Goal: Information Seeking & Learning: Learn about a topic

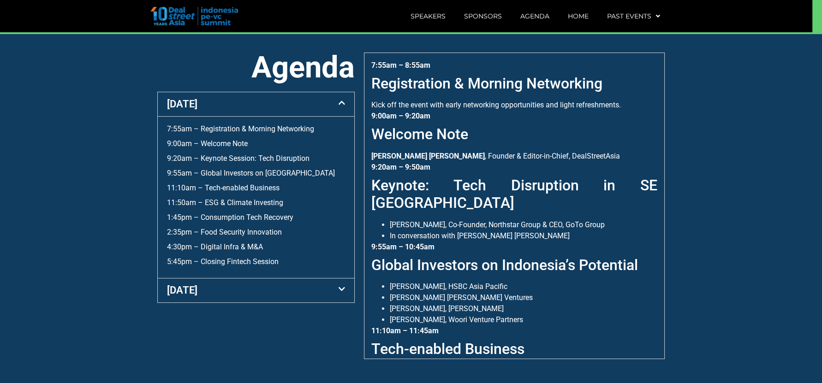
scroll to position [351, 0]
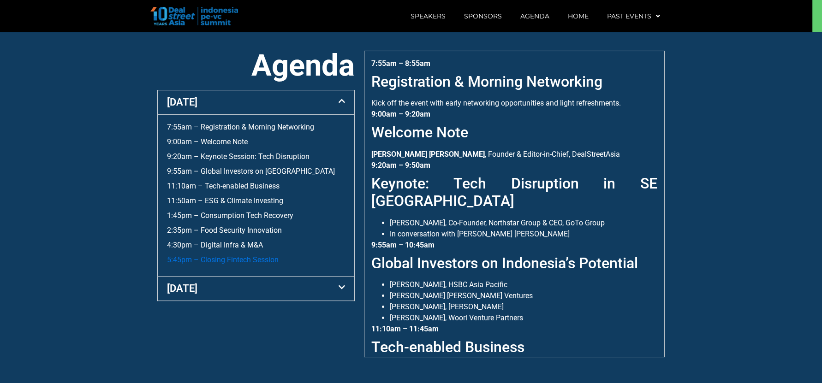
click at [261, 260] on link "5:45pm – Closing Fintech Session" at bounding box center [223, 260] width 112 height 9
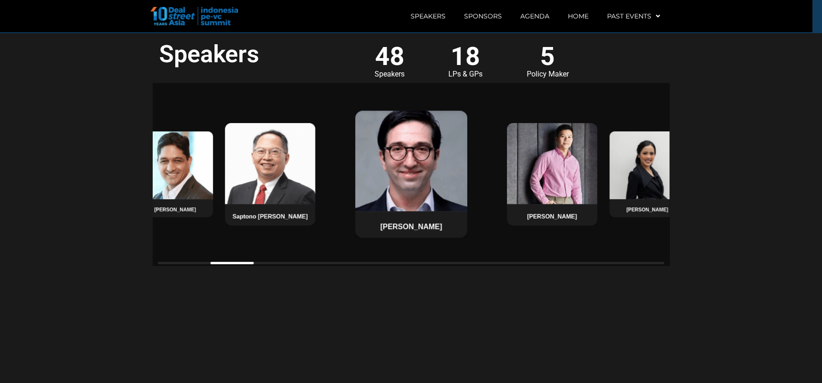
scroll to position [714, 0]
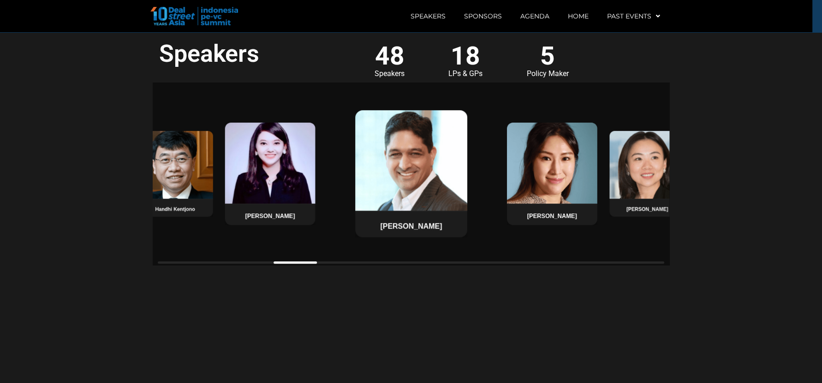
drag, startPoint x: 473, startPoint y: 174, endPoint x: 306, endPoint y: 196, distance: 168.4
click at [306, 196] on div "[PERSON_NAME] Handhi Kentjono Pradita Astarina [PERSON_NAME] [PERSON_NAME] Hand…" at bounding box center [411, 174] width 517 height 183
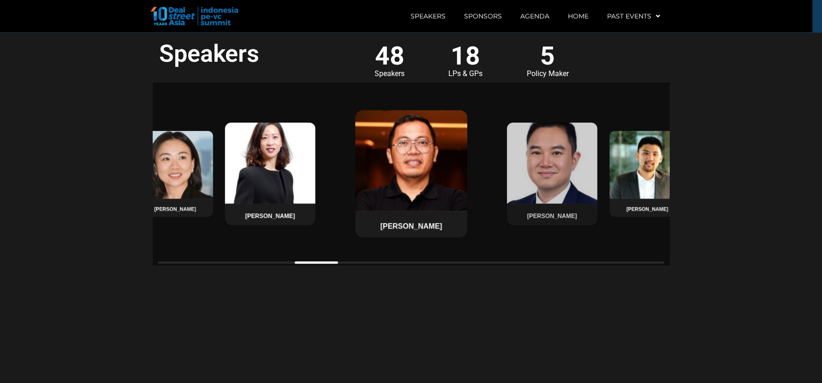
drag, startPoint x: 470, startPoint y: 187, endPoint x: 313, endPoint y: 206, distance: 158.5
click at [313, 206] on div "[PERSON_NAME] [PERSON_NAME] Pradita Astarina [PERSON_NAME] [PERSON_NAME] [PERSO…" at bounding box center [411, 174] width 517 height 183
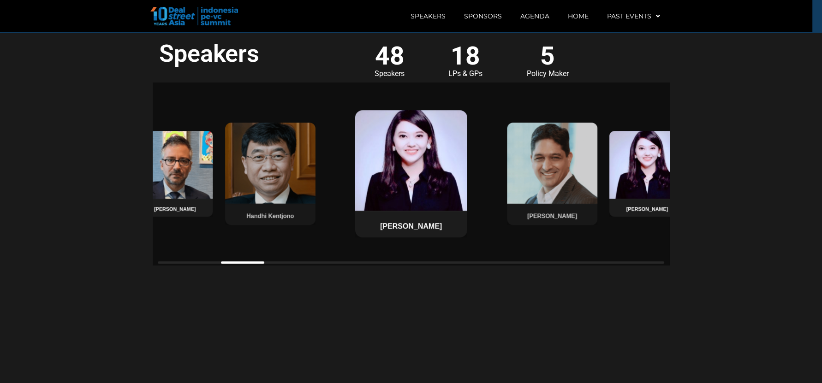
drag, startPoint x: 474, startPoint y: 188, endPoint x: 343, endPoint y: 212, distance: 133.2
click at [343, 212] on div "Saptono [PERSON_NAME] [PERSON_NAME] [PERSON_NAME] [PERSON_NAME] [PERSON_NAME] H…" at bounding box center [411, 174] width 517 height 183
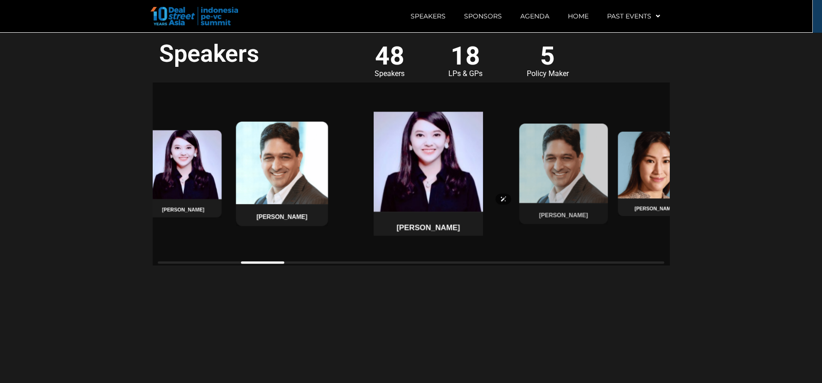
drag, startPoint x: 513, startPoint y: 196, endPoint x: 354, endPoint y: 218, distance: 160.2
click at [371, 218] on div "[PERSON_NAME]" at bounding box center [428, 174] width 115 height 131
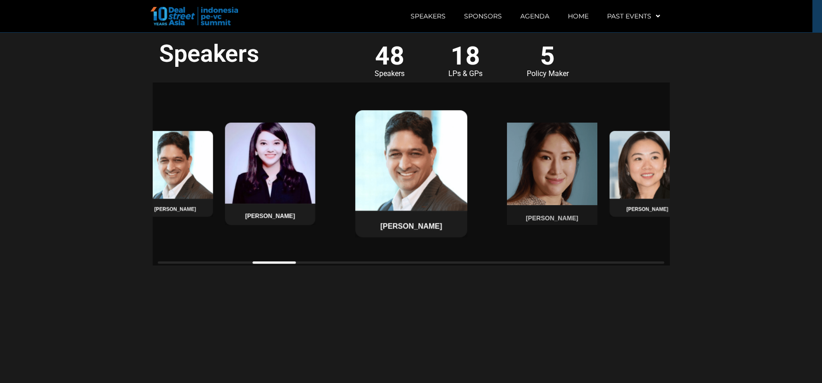
drag, startPoint x: 505, startPoint y: 211, endPoint x: 371, endPoint y: 220, distance: 134.0
click at [505, 220] on div "[PERSON_NAME]" at bounding box center [552, 218] width 95 height 19
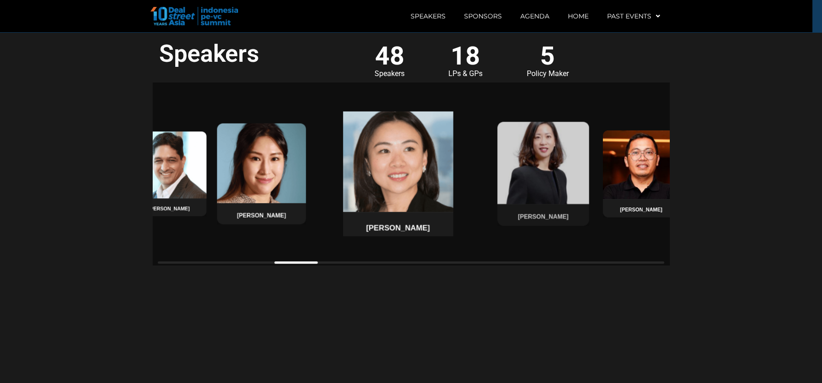
drag, startPoint x: 510, startPoint y: 216, endPoint x: 354, endPoint y: 222, distance: 156.1
click at [354, 223] on h4 "[PERSON_NAME]" at bounding box center [397, 227] width 101 height 9
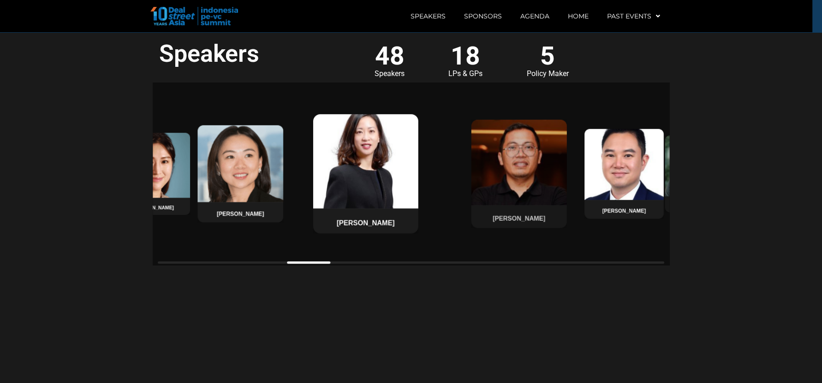
drag, startPoint x: 498, startPoint y: 207, endPoint x: 337, endPoint y: 229, distance: 163.0
click at [337, 229] on div "Handhi Kentjono Pradita Astarina [PERSON_NAME] Pradita Astarina [PERSON_NAME] […" at bounding box center [411, 174] width 517 height 183
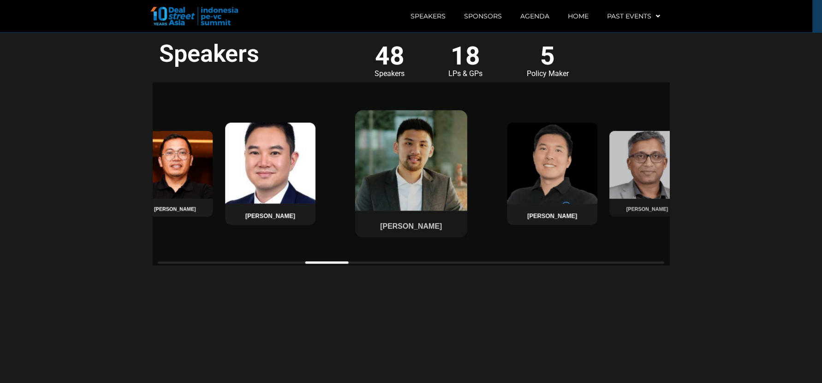
drag, startPoint x: 476, startPoint y: 228, endPoint x: 342, endPoint y: 233, distance: 133.9
click at [342, 233] on div "[PERSON_NAME] [PERSON_NAME] [PERSON_NAME] [PERSON_NAME] [PERSON_NAME] [PERSON_N…" at bounding box center [411, 174] width 517 height 183
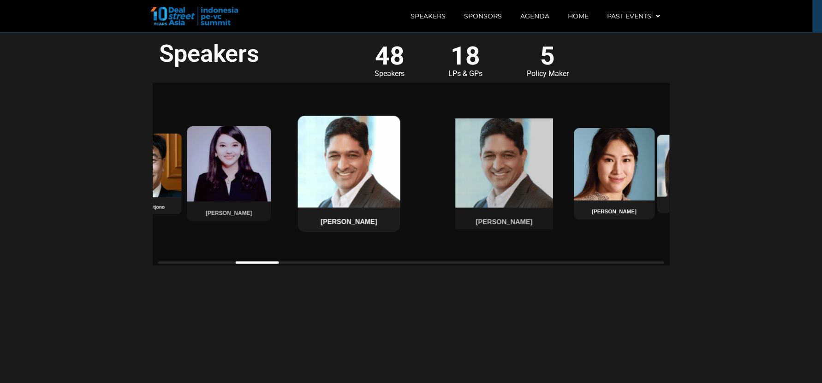
drag, startPoint x: 504, startPoint y: 233, endPoint x: 398, endPoint y: 231, distance: 106.1
click at [398, 231] on div "Saptono [PERSON_NAME] [PERSON_NAME] [PERSON_NAME] [PERSON_NAME] [PERSON_NAME] H…" at bounding box center [411, 174] width 517 height 183
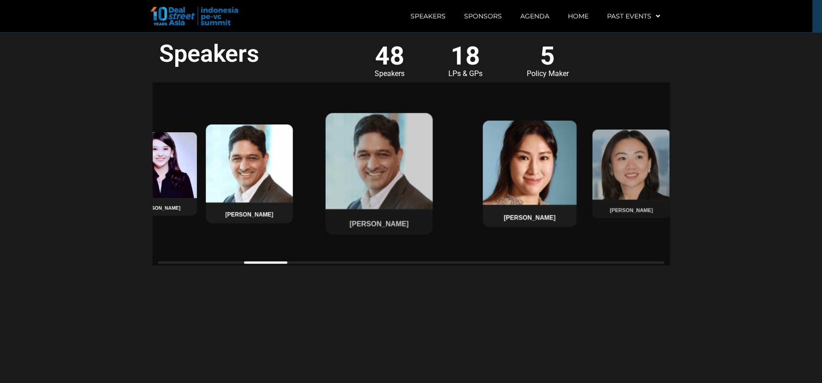
drag, startPoint x: 485, startPoint y: 238, endPoint x: 396, endPoint y: 238, distance: 89.5
click at [396, 238] on div "[PERSON_NAME] [PERSON_NAME] [PERSON_NAME] [PERSON_NAME] Handhi Kentjono Pradita…" at bounding box center [411, 174] width 517 height 183
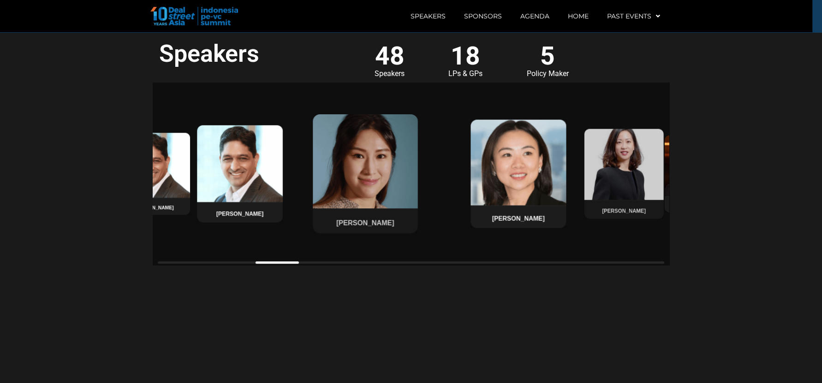
drag, startPoint x: 482, startPoint y: 232, endPoint x: 387, endPoint y: 229, distance: 94.6
click at [387, 229] on div "[PERSON_NAME] [PERSON_NAME] [PERSON_NAME] Handhi Kentjono Pradita Astarina [PER…" at bounding box center [411, 174] width 517 height 183
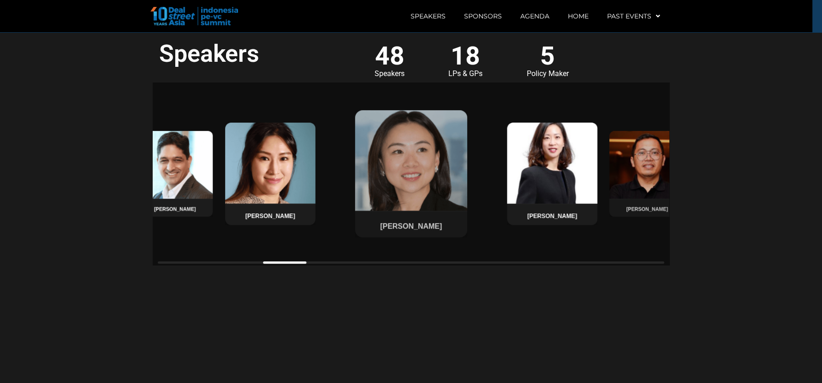
drag, startPoint x: 476, startPoint y: 226, endPoint x: 376, endPoint y: 233, distance: 100.3
click at [376, 233] on div "[PERSON_NAME] [PERSON_NAME] Handhi Kentjono Pradita Astarina [PERSON_NAME] [PER…" at bounding box center [411, 174] width 517 height 183
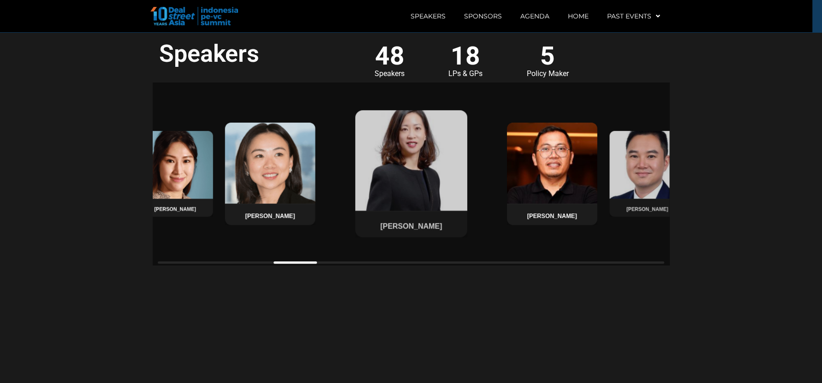
drag, startPoint x: 487, startPoint y: 228, endPoint x: 370, endPoint y: 237, distance: 117.9
click at [370, 237] on div "[PERSON_NAME] Handhi Kentjono Pradita Astarina [PERSON_NAME] [PERSON_NAME] [PER…" at bounding box center [411, 174] width 517 height 183
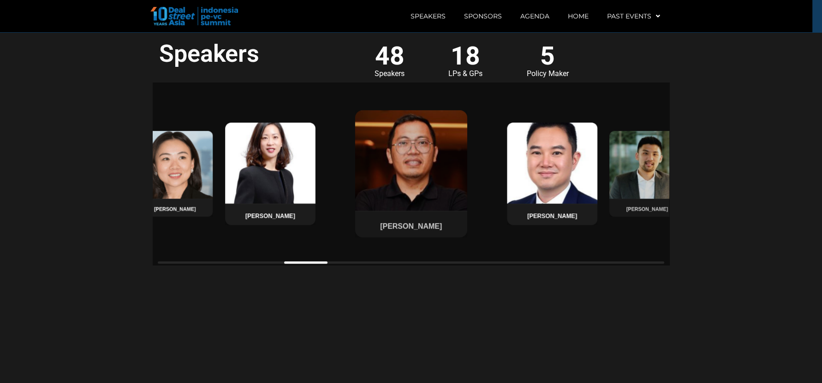
drag, startPoint x: 531, startPoint y: 235, endPoint x: 407, endPoint y: 235, distance: 124.1
click at [407, 235] on div "Handhi Kentjono Pradita Astarina [PERSON_NAME] [PERSON_NAME] [PERSON_NAME] [PER…" at bounding box center [411, 174] width 517 height 183
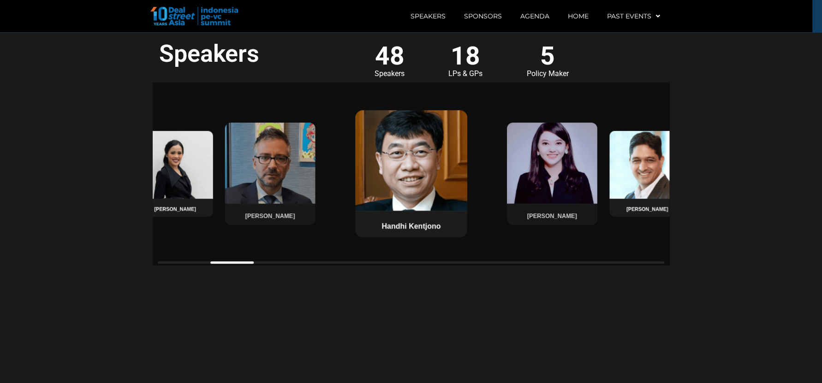
drag, startPoint x: 547, startPoint y: 227, endPoint x: 389, endPoint y: 253, distance: 160.4
click at [389, 253] on div "Saptono [PERSON_NAME] [PERSON_NAME] [PERSON_NAME] [PERSON_NAME] [PERSON_NAME] H…" at bounding box center [411, 174] width 517 height 183
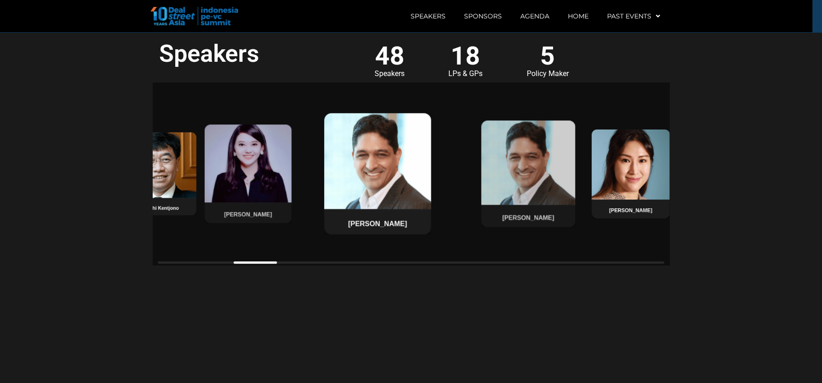
drag, startPoint x: 520, startPoint y: 247, endPoint x: 409, endPoint y: 247, distance: 111.6
click at [409, 247] on div "Saptono [PERSON_NAME] [PERSON_NAME] [PERSON_NAME] [PERSON_NAME] [PERSON_NAME] H…" at bounding box center [411, 174] width 517 height 183
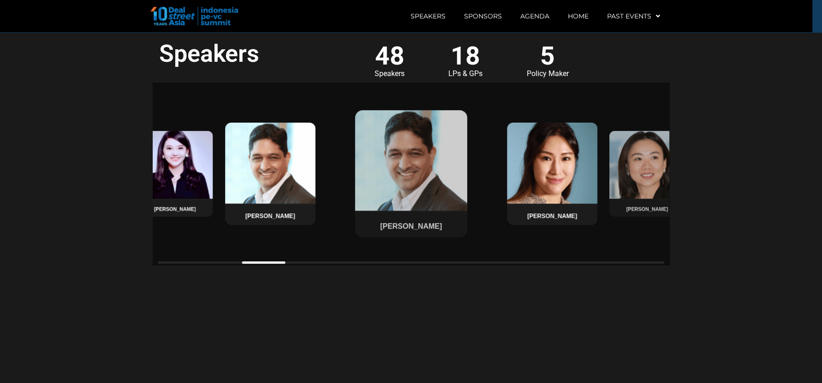
drag, startPoint x: 533, startPoint y: 246, endPoint x: 382, endPoint y: 252, distance: 151.0
click at [382, 252] on div "[PERSON_NAME] [PERSON_NAME] [PERSON_NAME] [PERSON_NAME] Handhi Kentjono Pradita…" at bounding box center [411, 174] width 517 height 183
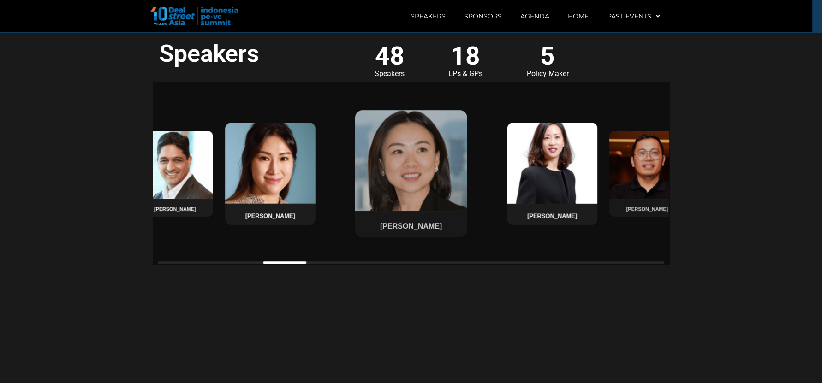
drag, startPoint x: 536, startPoint y: 232, endPoint x: 394, endPoint y: 247, distance: 143.4
click at [394, 247] on div "[PERSON_NAME] [PERSON_NAME] Handhi Kentjono Pradita Astarina [PERSON_NAME] [PER…" at bounding box center [411, 174] width 517 height 183
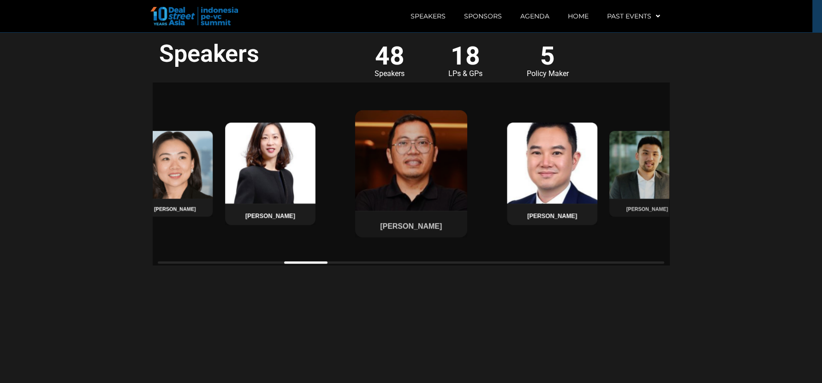
drag, startPoint x: 551, startPoint y: 230, endPoint x: 421, endPoint y: 239, distance: 129.9
click at [421, 239] on div "Handhi Kentjono Pradita Astarina [PERSON_NAME] [PERSON_NAME] [PERSON_NAME] [PER…" at bounding box center [411, 174] width 517 height 183
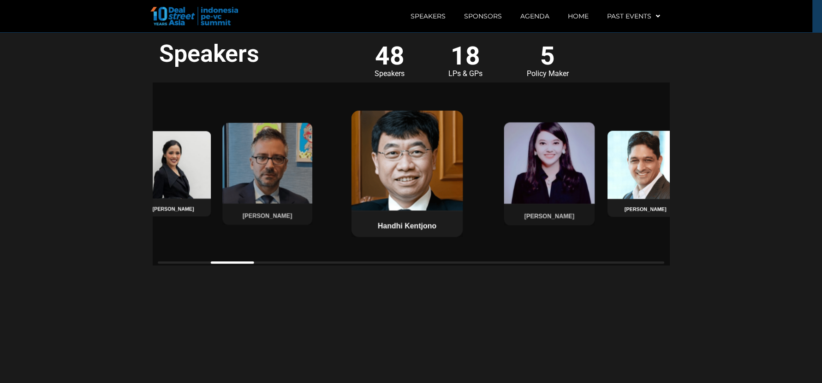
drag, startPoint x: 523, startPoint y: 230, endPoint x: 379, endPoint y: 239, distance: 144.2
click at [379, 239] on div "Saptono [PERSON_NAME] [PERSON_NAME] [PERSON_NAME] [PERSON_NAME] [PERSON_NAME] H…" at bounding box center [411, 174] width 517 height 183
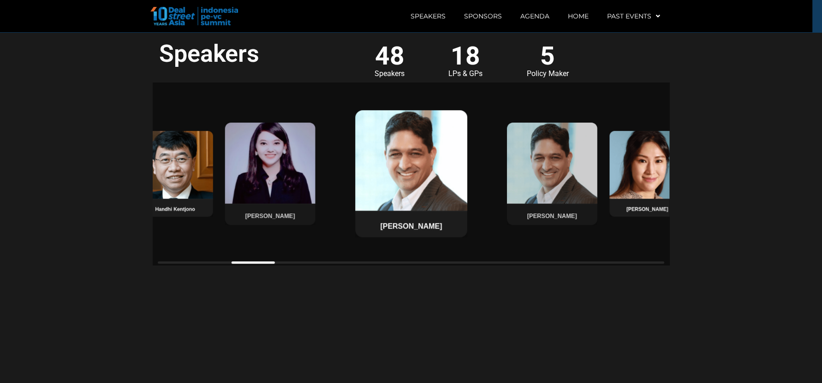
drag, startPoint x: 501, startPoint y: 237, endPoint x: 357, endPoint y: 241, distance: 143.5
click at [357, 241] on div "Saptono [PERSON_NAME] [PERSON_NAME] [PERSON_NAME] [PERSON_NAME] [PERSON_NAME] H…" at bounding box center [411, 174] width 517 height 183
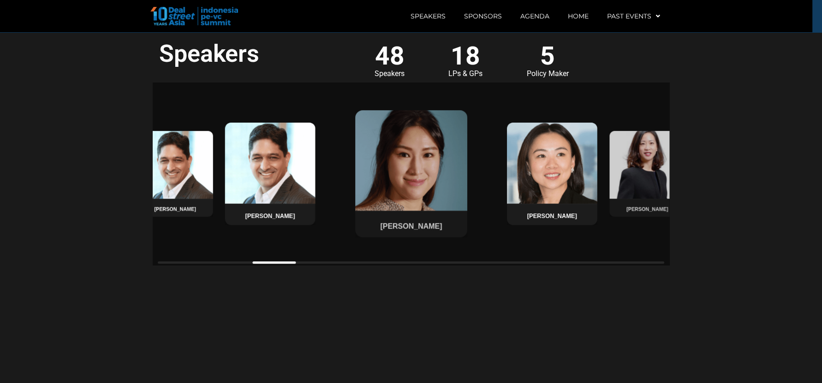
drag, startPoint x: 463, startPoint y: 236, endPoint x: 318, endPoint y: 241, distance: 144.5
click at [318, 241] on div "[PERSON_NAME] [PERSON_NAME] [PERSON_NAME] Handhi Kentjono Pradita Astarina [PER…" at bounding box center [411, 174] width 517 height 183
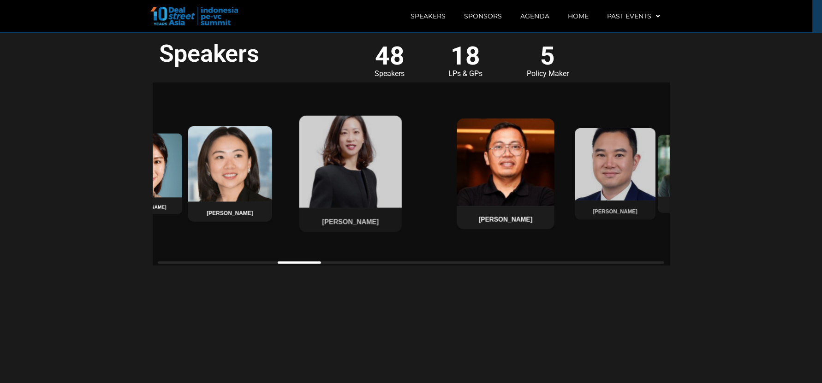
drag, startPoint x: 494, startPoint y: 246, endPoint x: 335, endPoint y: 258, distance: 158.7
click at [335, 258] on div "[PERSON_NAME] Handhi Kentjono Pradita Astarina [PERSON_NAME] [PERSON_NAME] [PER…" at bounding box center [411, 174] width 517 height 183
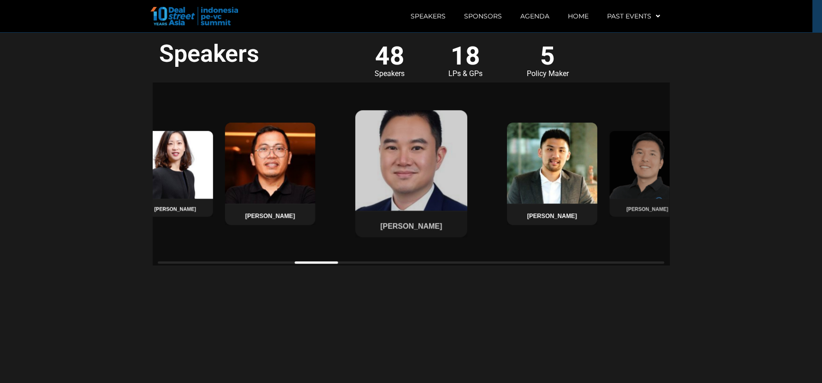
drag, startPoint x: 534, startPoint y: 240, endPoint x: 393, endPoint y: 241, distance: 141.2
click at [393, 241] on div "[PERSON_NAME] [PERSON_NAME] [PERSON_NAME] [PERSON_NAME] [PERSON_NAME] [PERSON_N…" at bounding box center [411, 174] width 517 height 183
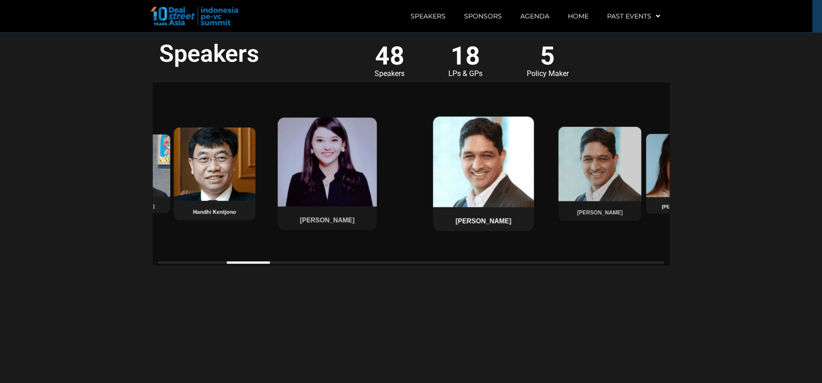
drag, startPoint x: 251, startPoint y: 264, endPoint x: 295, endPoint y: 259, distance: 45.0
click at [295, 259] on div "Saptono [PERSON_NAME] [PERSON_NAME] [PERSON_NAME] [PERSON_NAME] [PERSON_NAME] H…" at bounding box center [411, 174] width 517 height 183
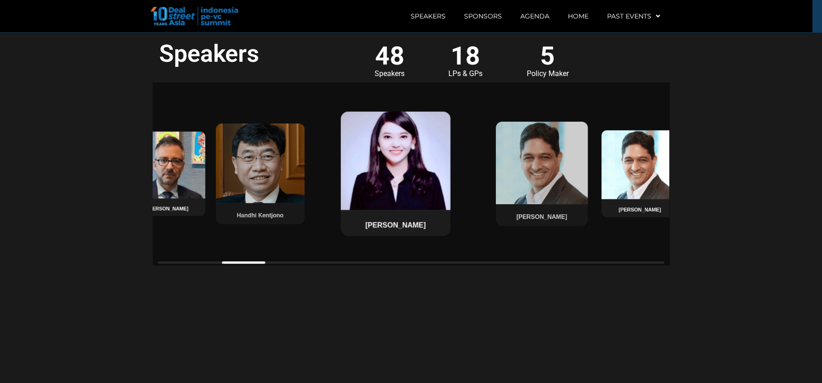
drag, startPoint x: 254, startPoint y: 264, endPoint x: 372, endPoint y: 294, distance: 122.4
click at [372, 294] on section "Speakers 48 Speakers 18 LPs & GPs 5 Policy Maker Saptono [PERSON_NAME] [PERSON_…" at bounding box center [411, 208] width 822 height 351
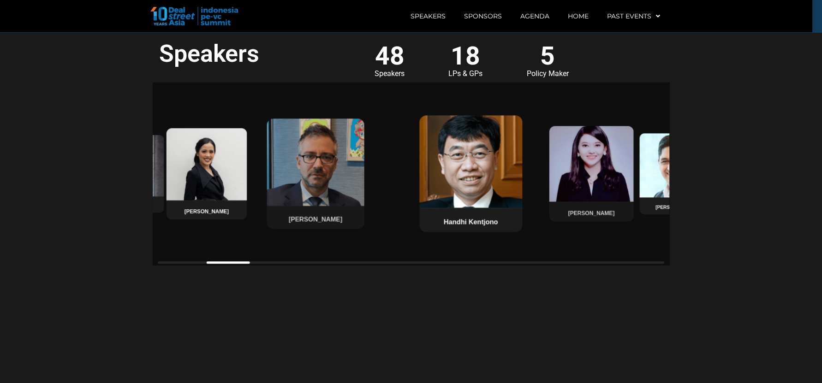
drag, startPoint x: 252, startPoint y: 264, endPoint x: 437, endPoint y: 301, distance: 188.6
click at [437, 301] on section "Speakers 48 Speakers 18 LPs & GPs 5 Policy Maker Saptono [PERSON_NAME] [PERSON_…" at bounding box center [411, 208] width 822 height 351
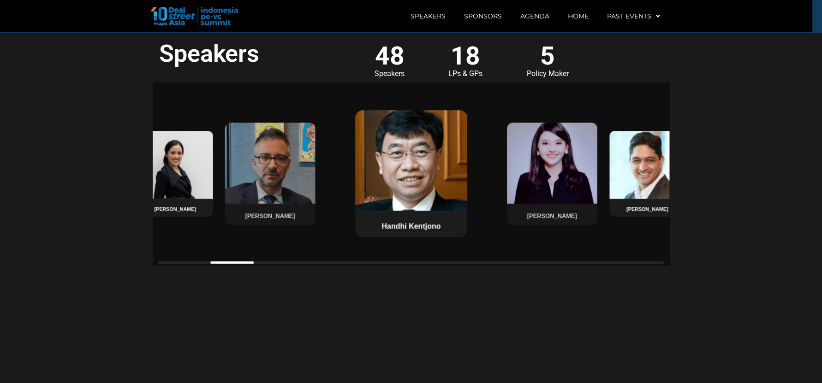
click at [236, 265] on div "Speakers 48 Speakers 18 LPs & GPs 5 Policy Maker Saptono [PERSON_NAME] [PERSON_…" at bounding box center [411, 151] width 526 height 237
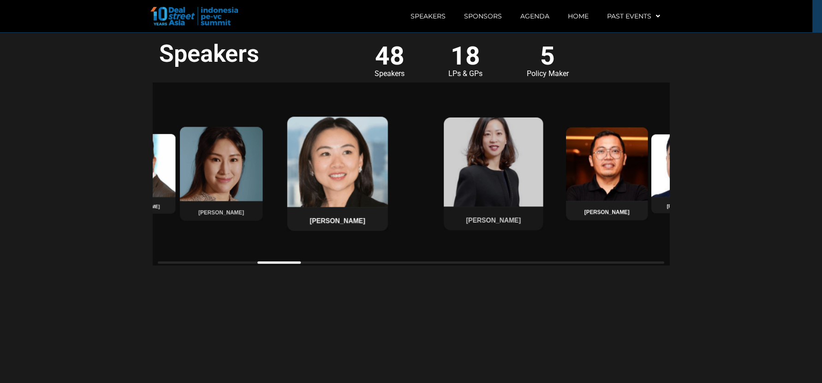
drag, startPoint x: 236, startPoint y: 263, endPoint x: 283, endPoint y: 286, distance: 52.2
click at [283, 286] on section "Speakers 48 Speakers 18 LPs & GPs 5 Policy Maker [PERSON_NAME] [PERSON_NAME] [P…" at bounding box center [411, 208] width 822 height 351
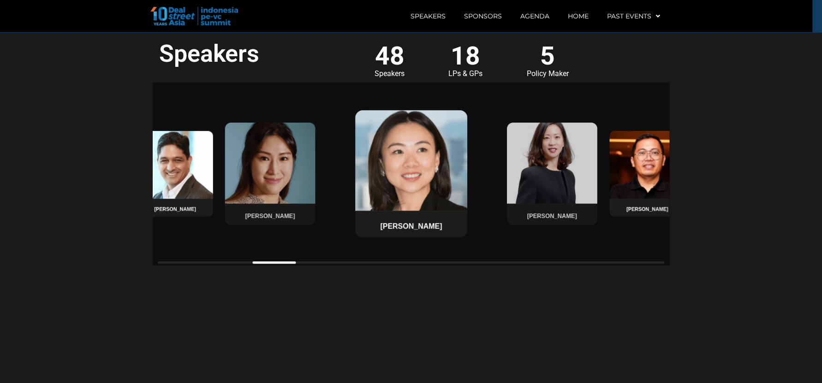
drag, startPoint x: 520, startPoint y: 228, endPoint x: 348, endPoint y: 241, distance: 172.6
click at [348, 241] on div "[PERSON_NAME] [PERSON_NAME] [PERSON_NAME] Handhi Kentjono Pradita Astarina [PER…" at bounding box center [411, 174] width 517 height 183
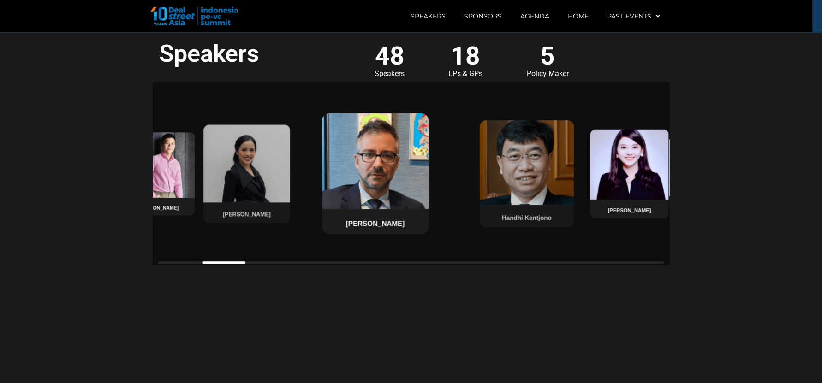
drag, startPoint x: 522, startPoint y: 238, endPoint x: 372, endPoint y: 253, distance: 151.1
click at [372, 253] on div "Saptono [PERSON_NAME] [PERSON_NAME] [PERSON_NAME] [PERSON_NAME] [PERSON_NAME] H…" at bounding box center [411, 174] width 517 height 183
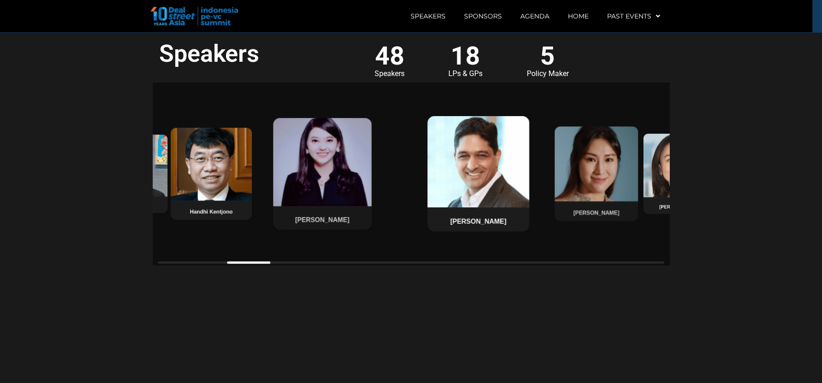
drag
click at [400, 258] on div "Saptono [PERSON_NAME] [PERSON_NAME] [PERSON_NAME] [PERSON_NAME] [PERSON_NAME] H…" at bounding box center [411, 174] width 517 height 183
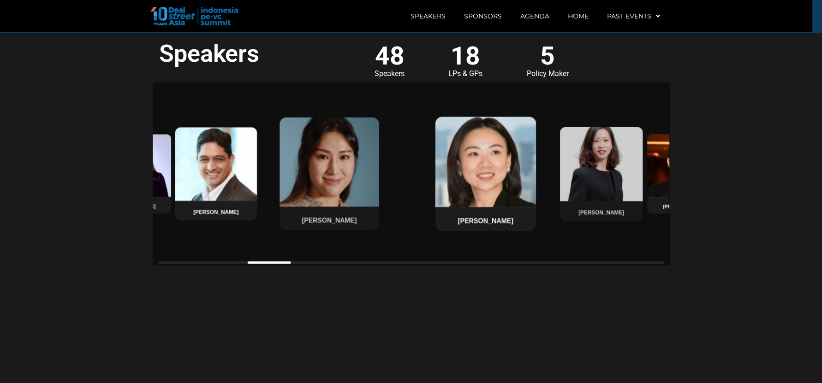
click at [432, 243] on div "[PERSON_NAME] [PERSON_NAME] [PERSON_NAME] Handhi Kentjono Pradita Astarina [PER…" at bounding box center [411, 174] width 517 height 183
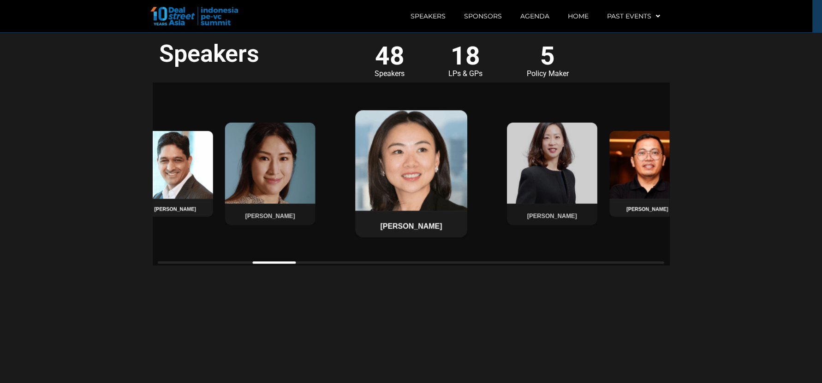
click at [422, 240] on div "[PERSON_NAME] [PERSON_NAME] [PERSON_NAME] Handhi Kentjono Pradita Astarina [PER…" at bounding box center [411, 174] width 517 height 183
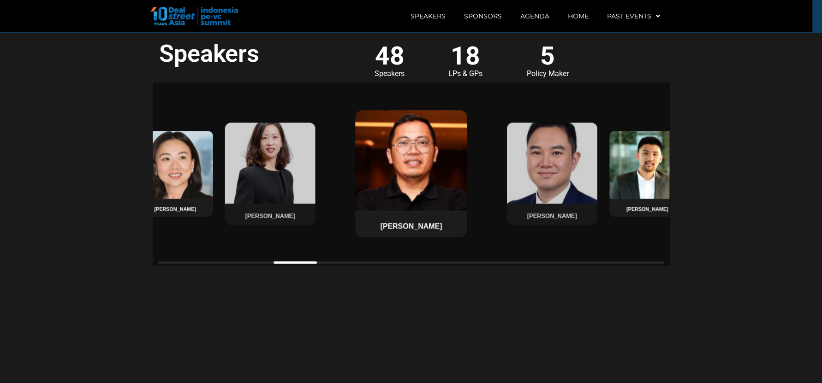
click at [450, 233] on div "[PERSON_NAME] Handhi Kentjono Pradita Astarina [PERSON_NAME] [PERSON_NAME] [PER…" at bounding box center [411, 174] width 517 height 183
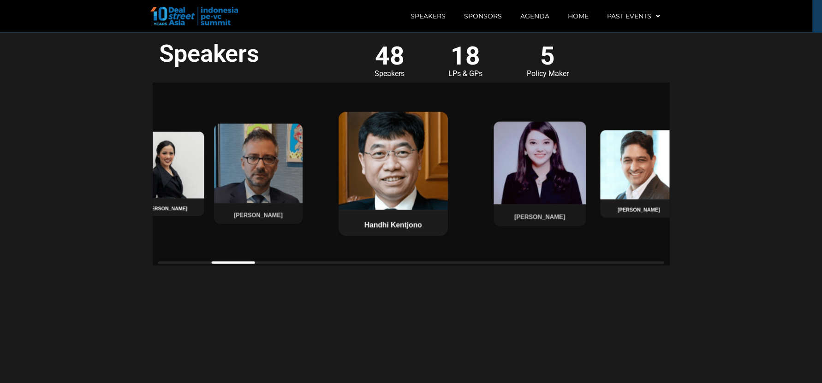
click at [383, 251] on div "Saptono [PERSON_NAME] [PERSON_NAME] [PERSON_NAME] [PERSON_NAME] [PERSON_NAME] H…" at bounding box center [411, 174] width 517 height 183
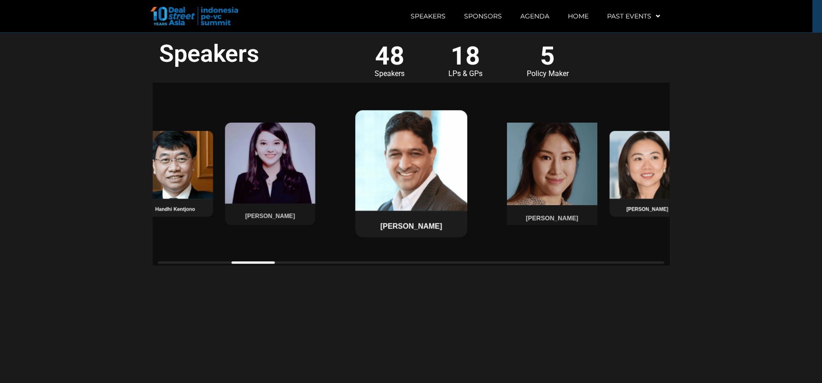
click at [389, 232] on div "Saptono [PERSON_NAME] [PERSON_NAME] [PERSON_NAME] [PERSON_NAME] [PERSON_NAME] H…" at bounding box center [411, 174] width 517 height 183
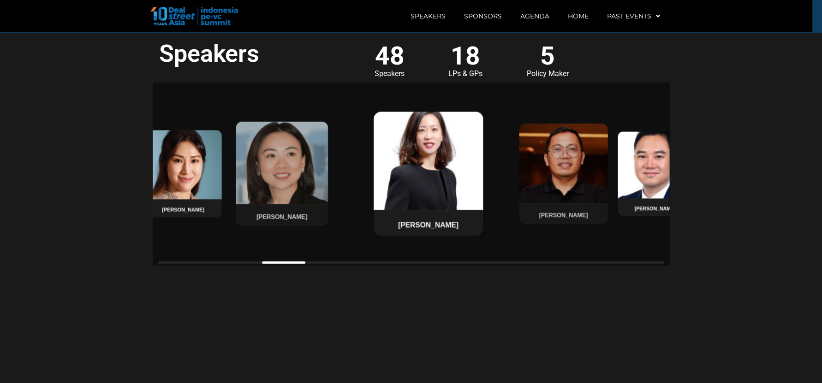
click at [379, 245] on div "[PERSON_NAME] [PERSON_NAME] Handhi Kentjono Pradita Astarina [PERSON_NAME] [PER…" at bounding box center [411, 174] width 517 height 183
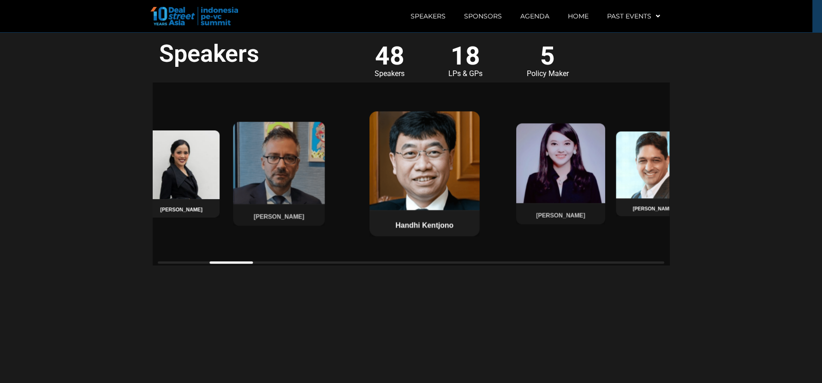
click at [407, 242] on div "Saptono [PERSON_NAME] [PERSON_NAME] [PERSON_NAME] [PERSON_NAME] [PERSON_NAME] H…" at bounding box center [411, 174] width 517 height 183
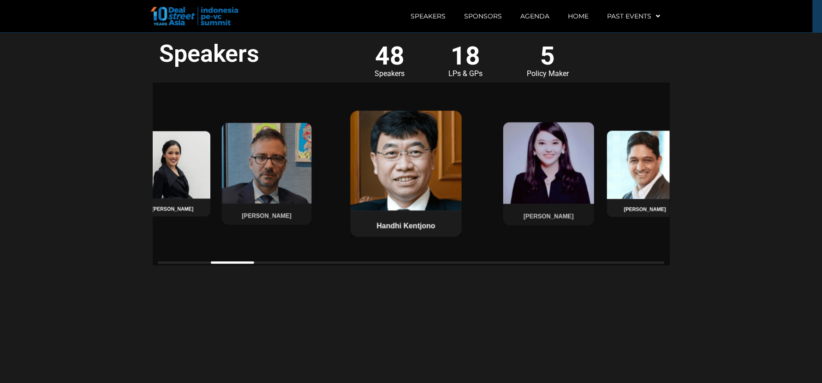
click at [426, 238] on div "Saptono [PERSON_NAME] [PERSON_NAME] [PERSON_NAME] [PERSON_NAME] [PERSON_NAME] H…" at bounding box center [411, 174] width 517 height 183
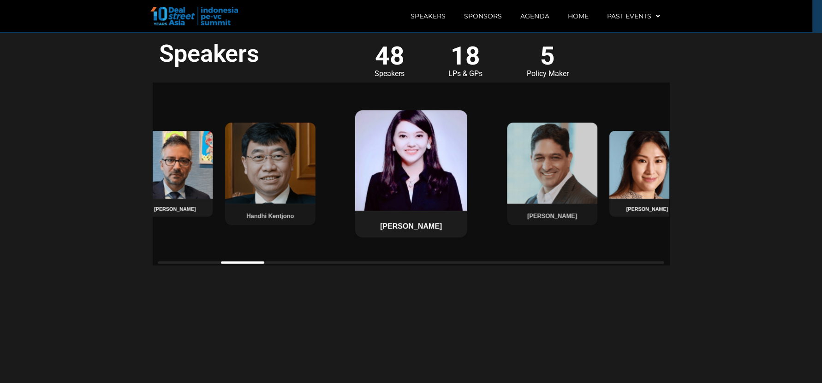
click at [393, 243] on div "Saptono [PERSON_NAME] [PERSON_NAME] [PERSON_NAME] [PERSON_NAME] [PERSON_NAME] H…" at bounding box center [411, 174] width 517 height 183
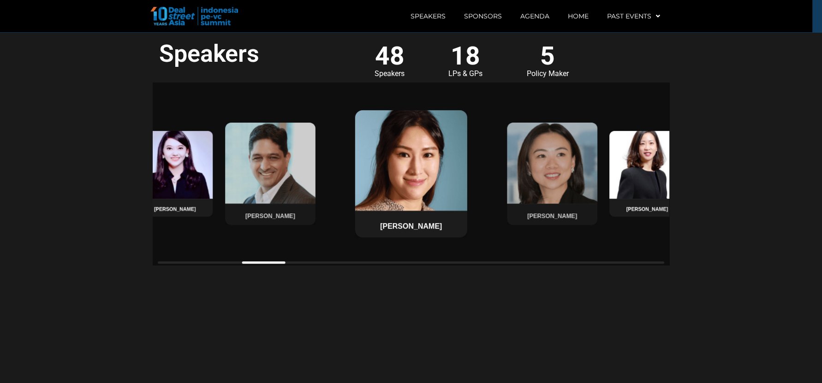
click at [378, 242] on div "[PERSON_NAME] [PERSON_NAME] [PERSON_NAME] [PERSON_NAME] Handhi Kentjono Pradita…" at bounding box center [411, 174] width 517 height 183
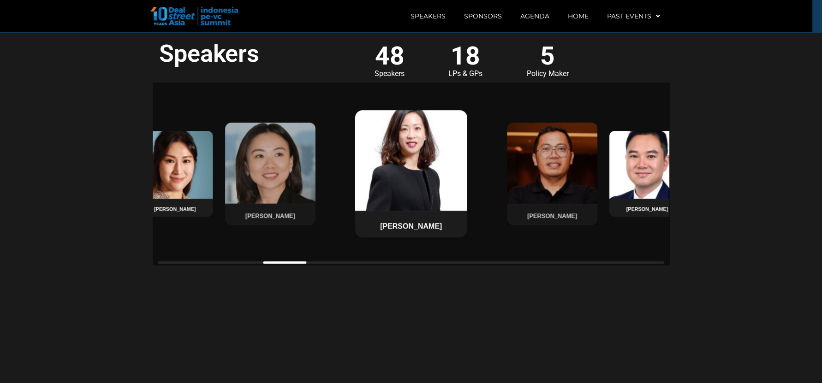
click at [367, 239] on div "[PERSON_NAME] [PERSON_NAME] Handhi Kentjono Pradita Astarina [PERSON_NAME] [PER…" at bounding box center [411, 174] width 517 height 183
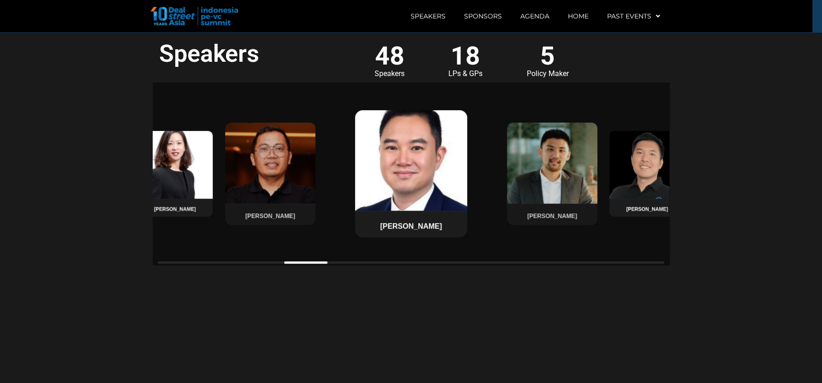
click at [407, 230] on div "Handhi Kentjono Pradita Astarina [PERSON_NAME] [PERSON_NAME] [PERSON_NAME] [PER…" at bounding box center [411, 174] width 517 height 183
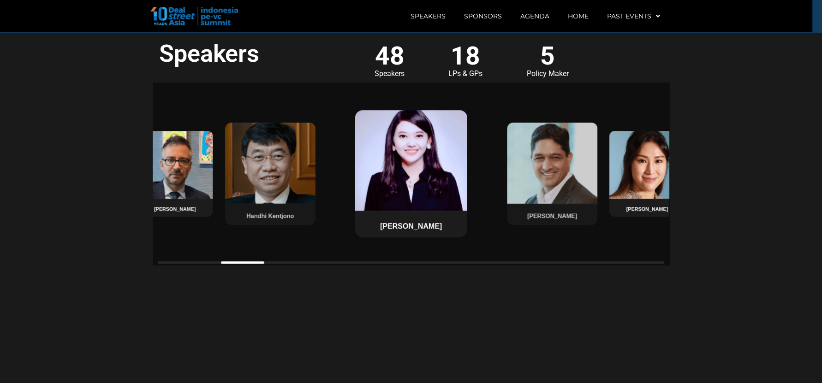
click at [609, 230] on div "Saptono [PERSON_NAME] [PERSON_NAME] [PERSON_NAME] [PERSON_NAME] [PERSON_NAME] H…" at bounding box center [411, 174] width 517 height 183
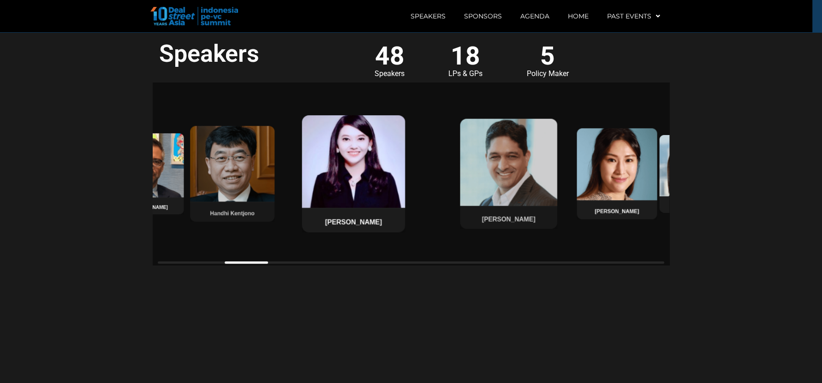
click at [426, 248] on div "Saptono [PERSON_NAME] [PERSON_NAME] [PERSON_NAME] [PERSON_NAME] [PERSON_NAME] H…" at bounding box center [411, 174] width 517 height 183
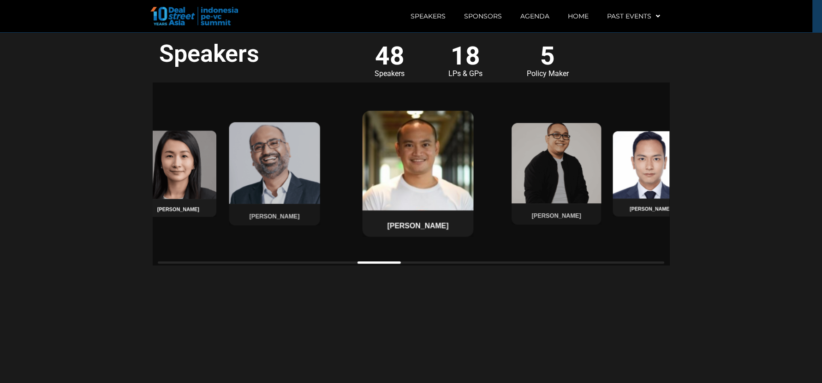
click at [392, 267] on div "Speakers 48 Speakers 18 LPs & GPs 5 Policy Maker [PERSON_NAME] [PERSON_NAME] [P…" at bounding box center [411, 151] width 526 height 237
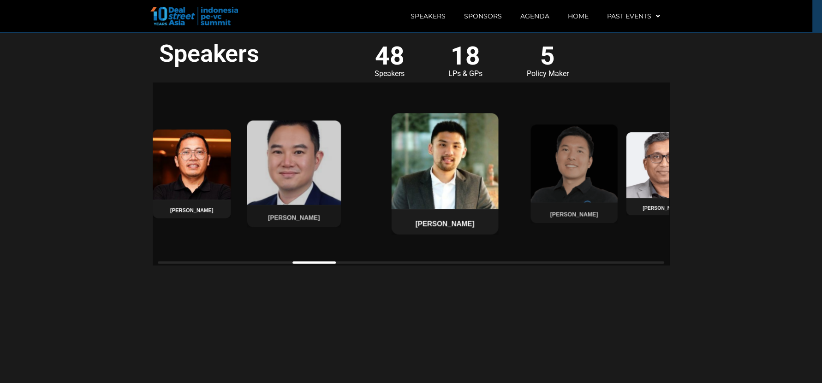
drag, startPoint x: 393, startPoint y: 264, endPoint x: 420, endPoint y: 265, distance: 27.2
click at [420, 265] on div "Speakers 48 Speakers 18 LPs & GPs 5 Policy Maker Pradita Astarina [PERSON_NAME]…" at bounding box center [411, 151] width 526 height 237
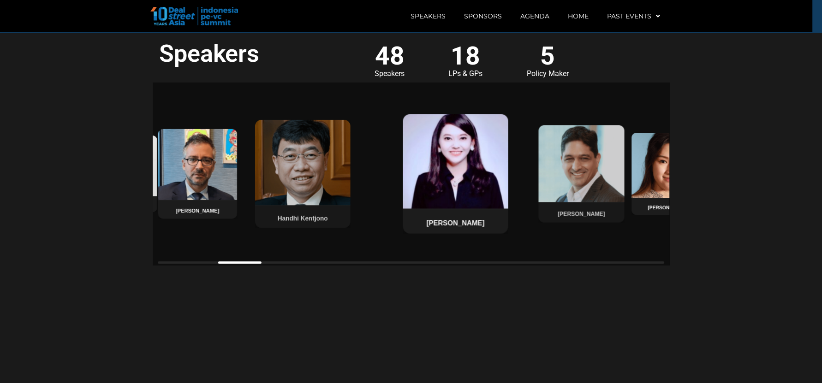
drag, startPoint x: 325, startPoint y: 264, endPoint x: 365, endPoint y: 266, distance: 40.2
click at [365, 266] on div "Speakers 48 Speakers 18 LPs & GPs 5 Policy Maker Saptono [PERSON_NAME] [PERSON_…" at bounding box center [411, 151] width 526 height 237
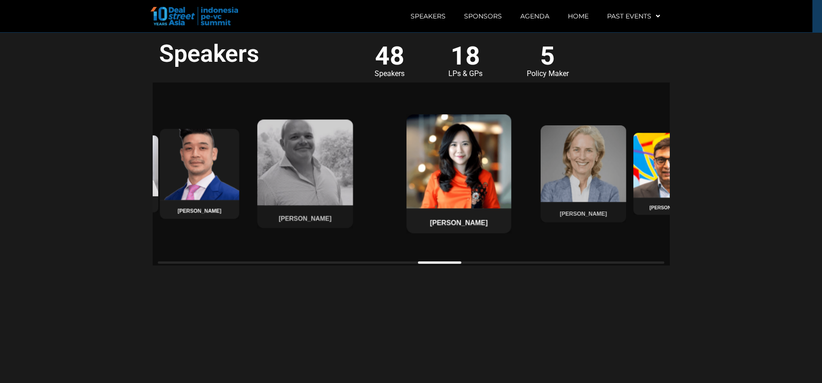
drag, startPoint x: 252, startPoint y: 263, endPoint x: 462, endPoint y: 270, distance: 210.0
click at [461, 264] on div at bounding box center [439, 263] width 43 height 2
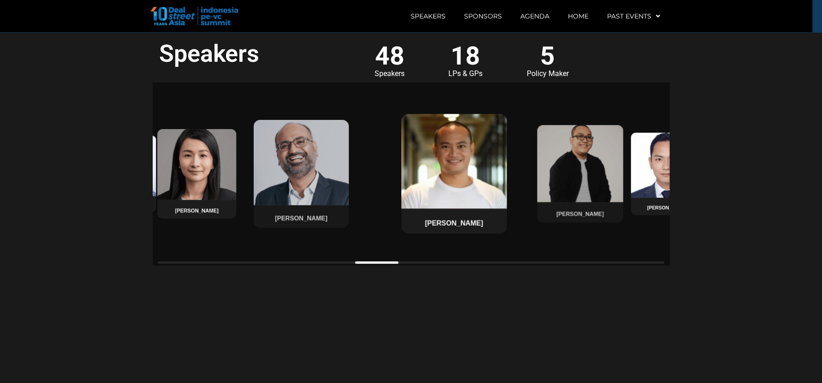
drag, startPoint x: 456, startPoint y: 273, endPoint x: 491, endPoint y: 275, distance: 35.1
click at [491, 275] on section "Speakers 48 Speakers 18 LPs & GPs 5 Policy Maker [PERSON_NAME] [PERSON_NAME] Di…" at bounding box center [411, 208] width 822 height 351
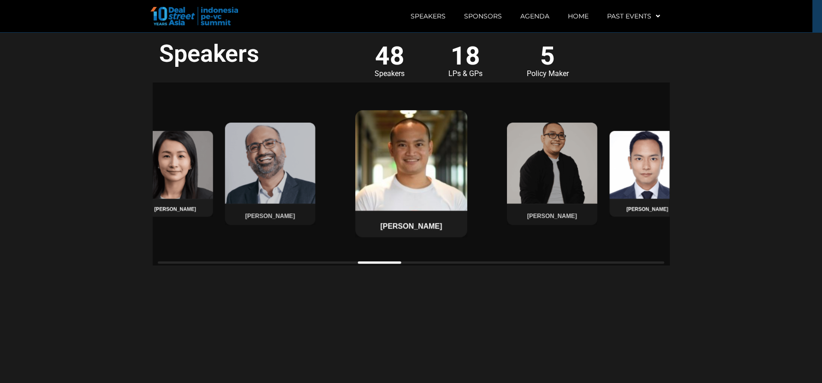
click at [391, 265] on div "Speakers 48 Speakers 18 LPs & GPs 5 Policy Maker [PERSON_NAME] [PERSON_NAME] [P…" at bounding box center [411, 151] width 526 height 237
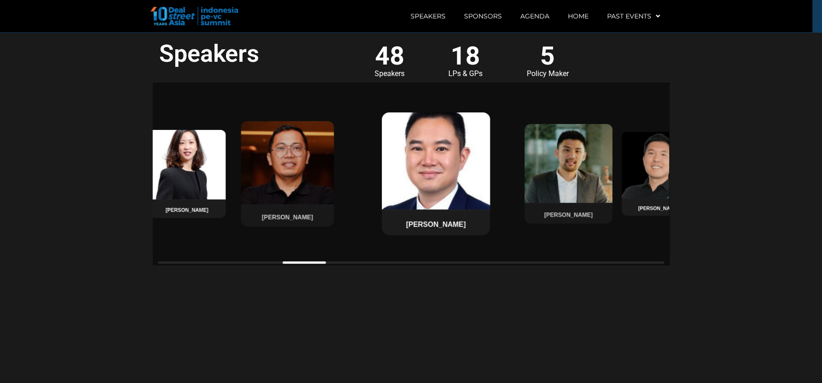
drag, startPoint x: 389, startPoint y: 264, endPoint x: 408, endPoint y: 261, distance: 19.6
click at [408, 261] on div "Handhi Kentjono Pradita Astarina [PERSON_NAME] [PERSON_NAME] [PERSON_NAME] [PER…" at bounding box center [411, 174] width 517 height 183
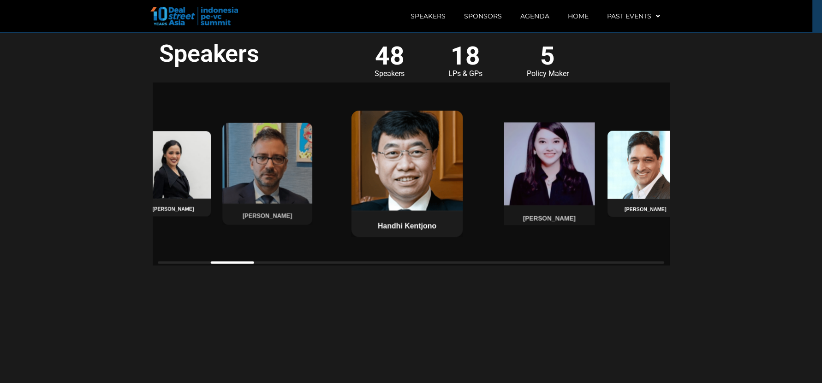
drag, startPoint x: 566, startPoint y: 208, endPoint x: 382, endPoint y: 224, distance: 184.3
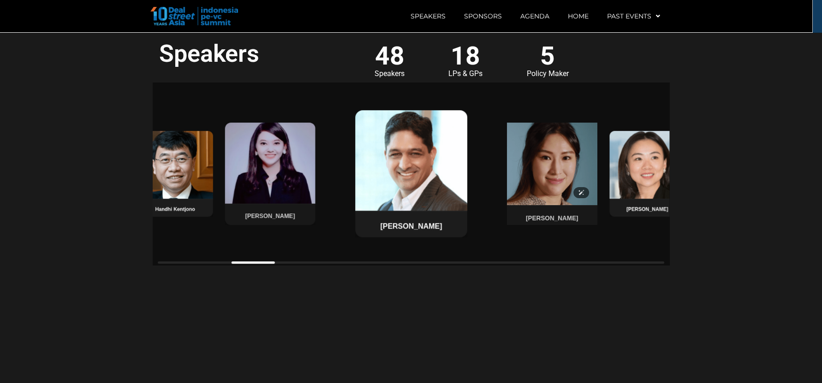
drag, startPoint x: 582, startPoint y: 203, endPoint x: 480, endPoint y: 215, distance: 102.1
click at [505, 215] on div "[PERSON_NAME]" at bounding box center [552, 174] width 95 height 108
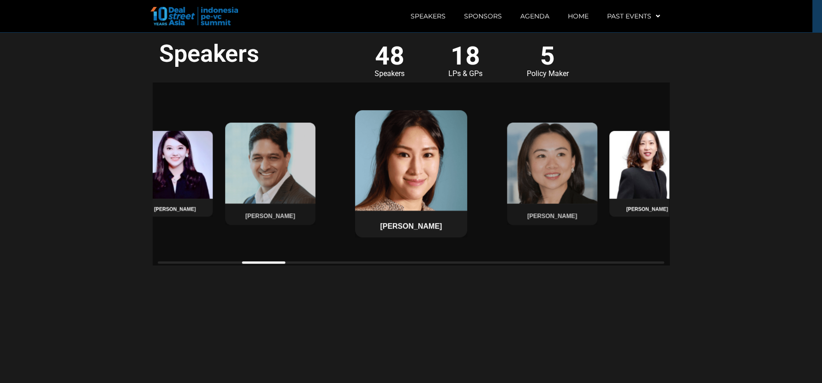
drag, startPoint x: 620, startPoint y: 208, endPoint x: 445, endPoint y: 232, distance: 177.0
click at [445, 232] on div "[PERSON_NAME] [PERSON_NAME] [PERSON_NAME] [PERSON_NAME] Handhi Kentjono Pradita…" at bounding box center [411, 174] width 517 height 183
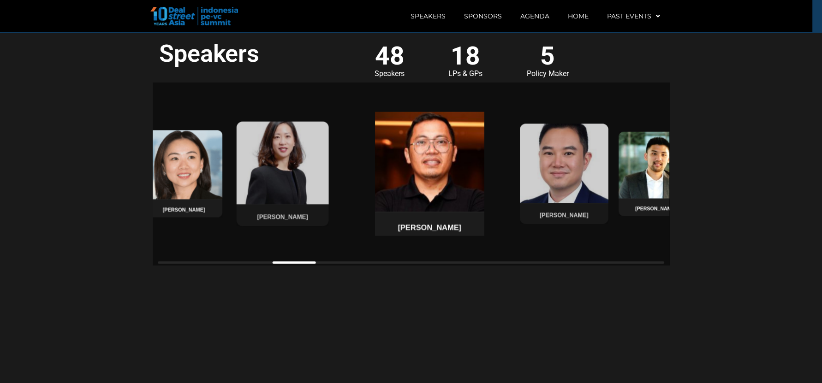
drag, startPoint x: 575, startPoint y: 226, endPoint x: 424, endPoint y: 234, distance: 150.6
click at [424, 234] on div "[PERSON_NAME] Handhi Kentjono Pradita Astarina [PERSON_NAME] [PERSON_NAME] [PER…" at bounding box center [411, 174] width 517 height 183
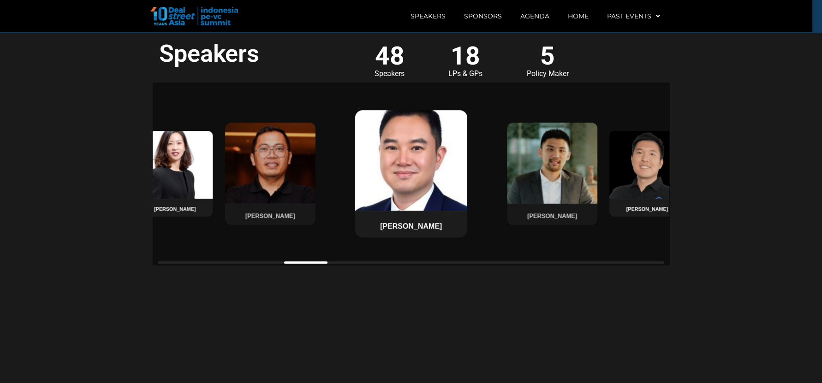
drag, startPoint x: 563, startPoint y: 234, endPoint x: 384, endPoint y: 255, distance: 180.2
click at [384, 255] on div "Handhi Kentjono Pradita Astarina [PERSON_NAME] [PERSON_NAME] [PERSON_NAME] [PER…" at bounding box center [411, 174] width 517 height 183
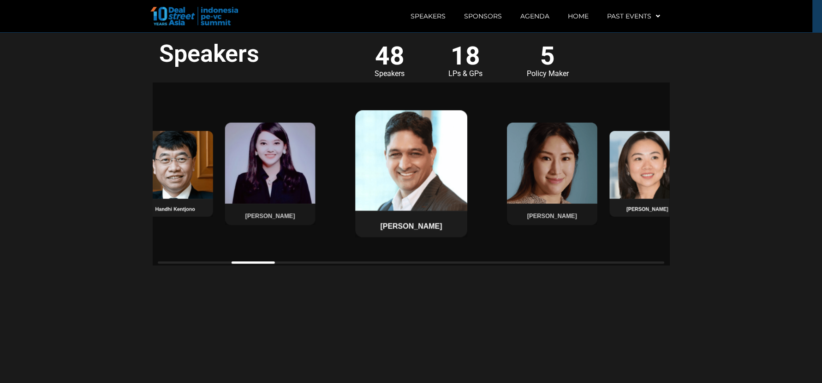
drag, startPoint x: 484, startPoint y: 204, endPoint x: 217, endPoint y: 243, distance: 269.8
click at [217, 243] on div "Saptono [PERSON_NAME] [PERSON_NAME] [PERSON_NAME] [PERSON_NAME] [PERSON_NAME] H…" at bounding box center [411, 174] width 517 height 183
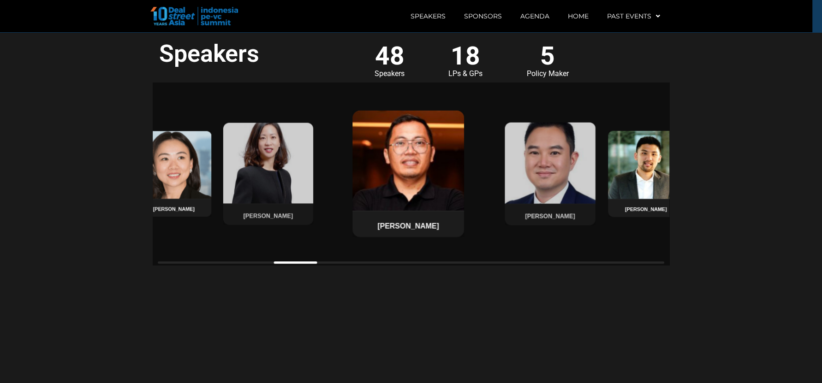
click at [271, 315] on section "Speakers 48 Speakers 18 LPs & GPs 5 Policy Maker [PERSON_NAME] Handhi Kentjono …" at bounding box center [411, 208] width 822 height 351
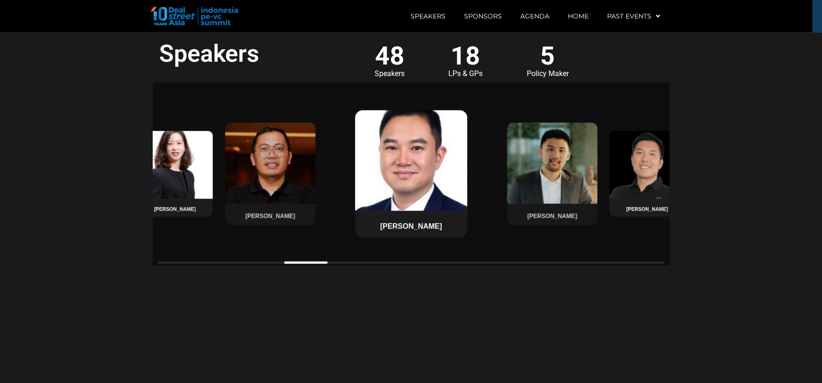
click at [280, 335] on section "Speakers 48 Speakers 18 LPs & GPs 5 Policy Maker Handhi Kentjono Pradita Astari…" at bounding box center [411, 208] width 822 height 351
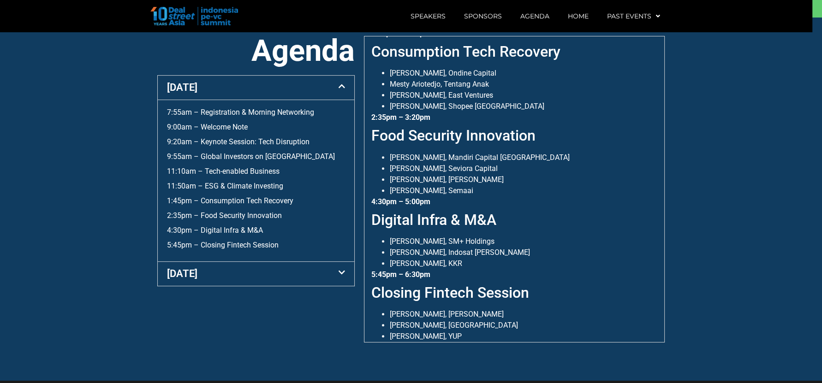
scroll to position [364, 0]
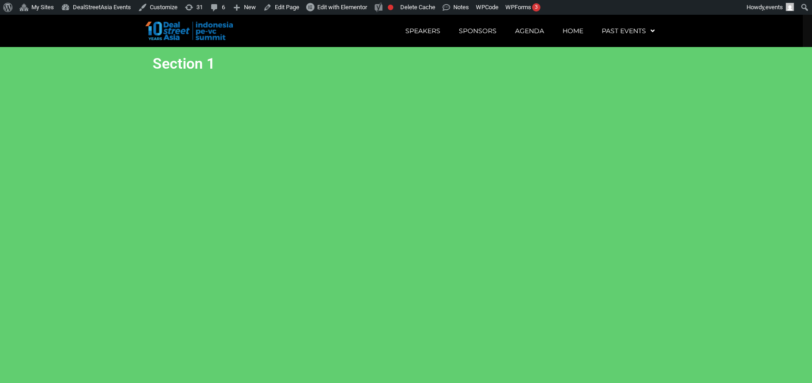
scroll to position [15, 0]
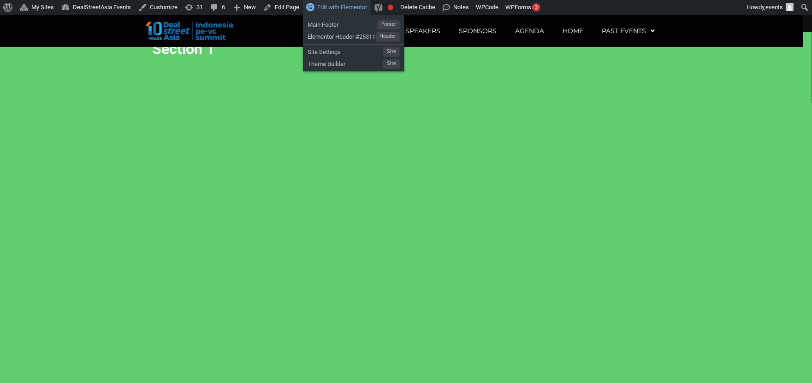
click at [342, 5] on span "Edit with Elementor" at bounding box center [342, 7] width 50 height 7
